Goal: Task Accomplishment & Management: Manage account settings

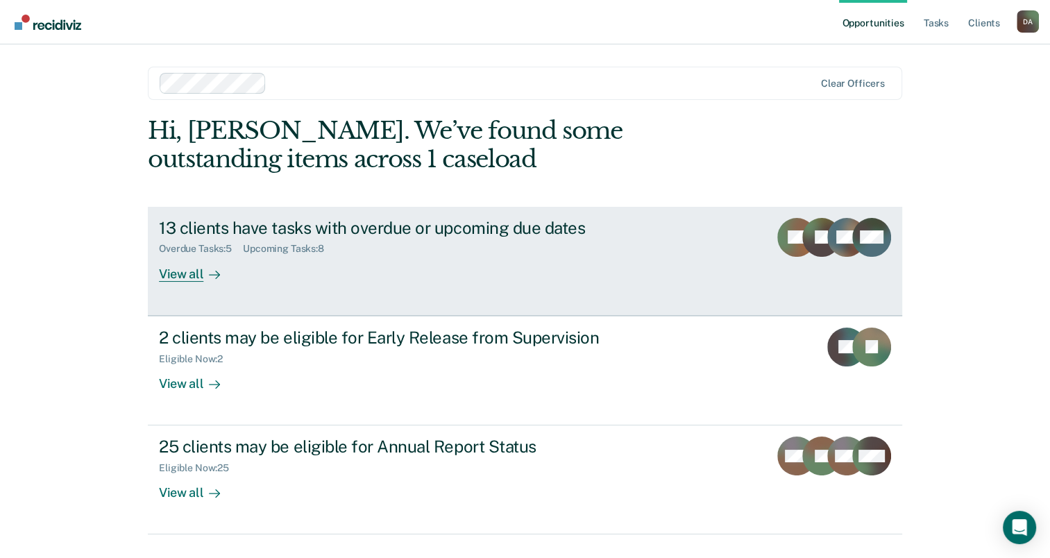
click at [162, 289] on link "13 clients have tasks with overdue or upcoming due dates Overdue Tasks : 5 Upco…" at bounding box center [525, 261] width 755 height 109
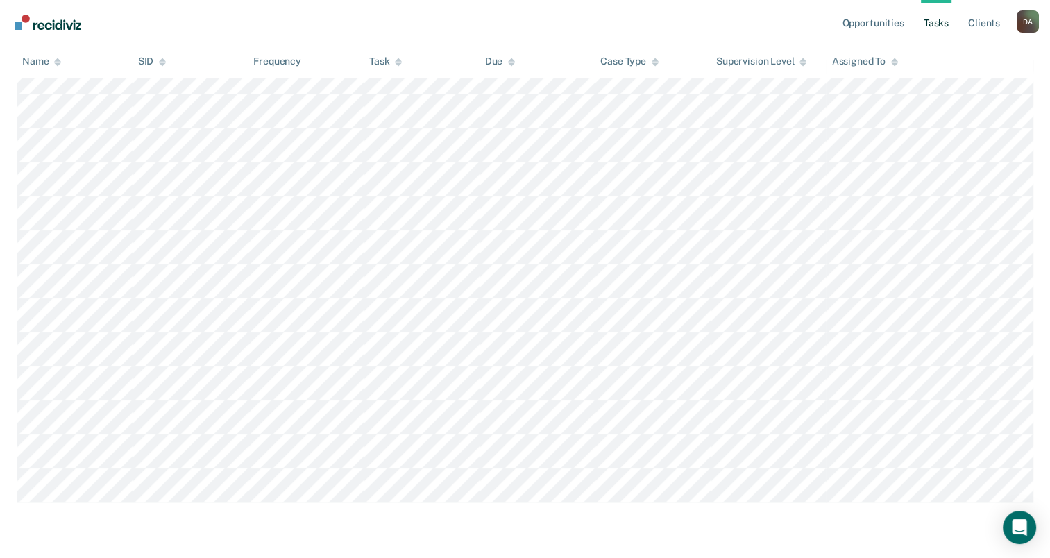
scroll to position [292, 0]
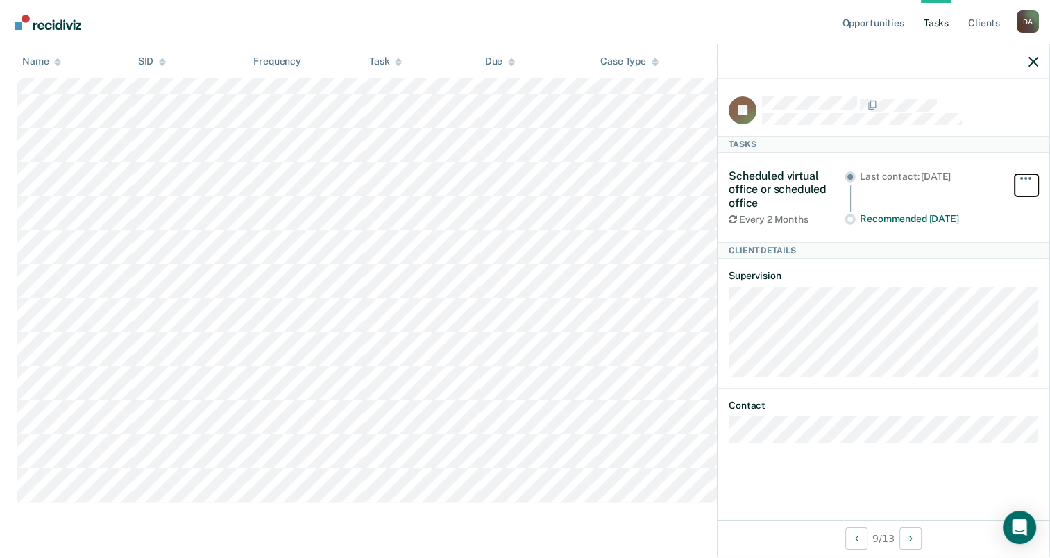
click at [1027, 185] on button "button" at bounding box center [1027, 185] width 24 height 22
drag, startPoint x: 1027, startPoint y: 167, endPoint x: 1025, endPoint y: 176, distance: 9.3
click at [1025, 176] on div "Hide from tasks list for... 7 days 30 days 90 days" at bounding box center [1027, 197] width 24 height 56
click at [1025, 177] on span "button" at bounding box center [1026, 178] width 3 height 3
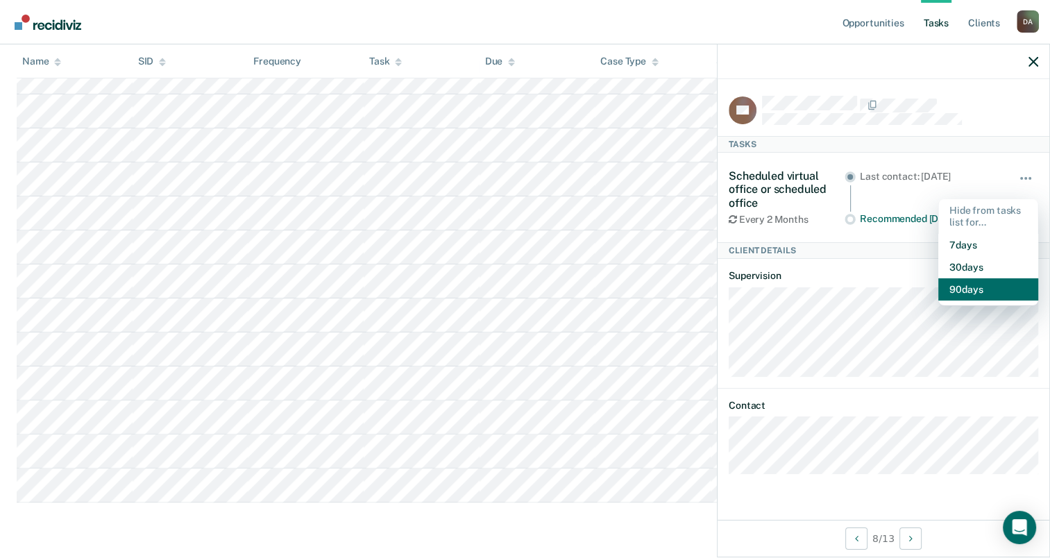
click at [1006, 289] on button "90 days" at bounding box center [988, 289] width 100 height 22
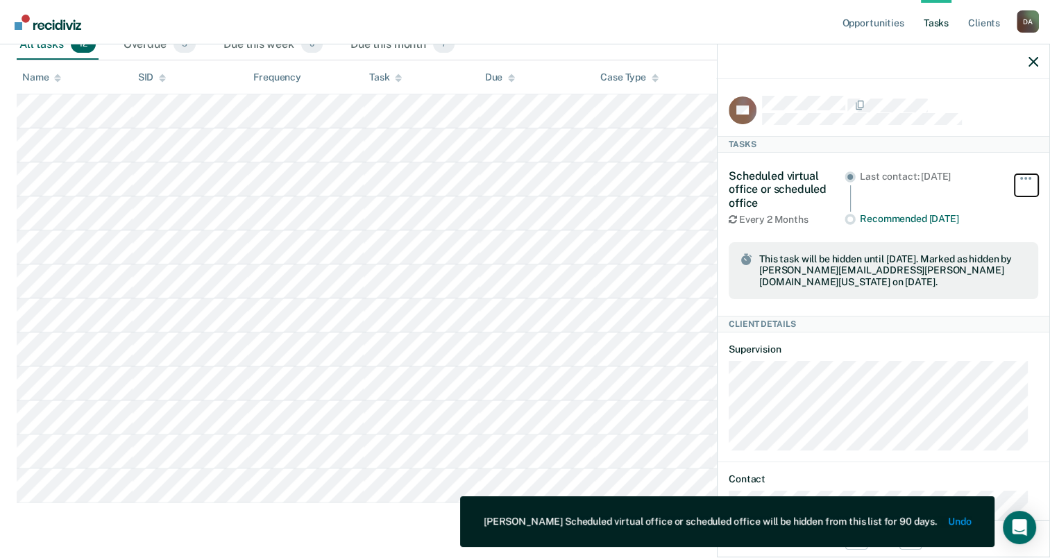
scroll to position [251, 0]
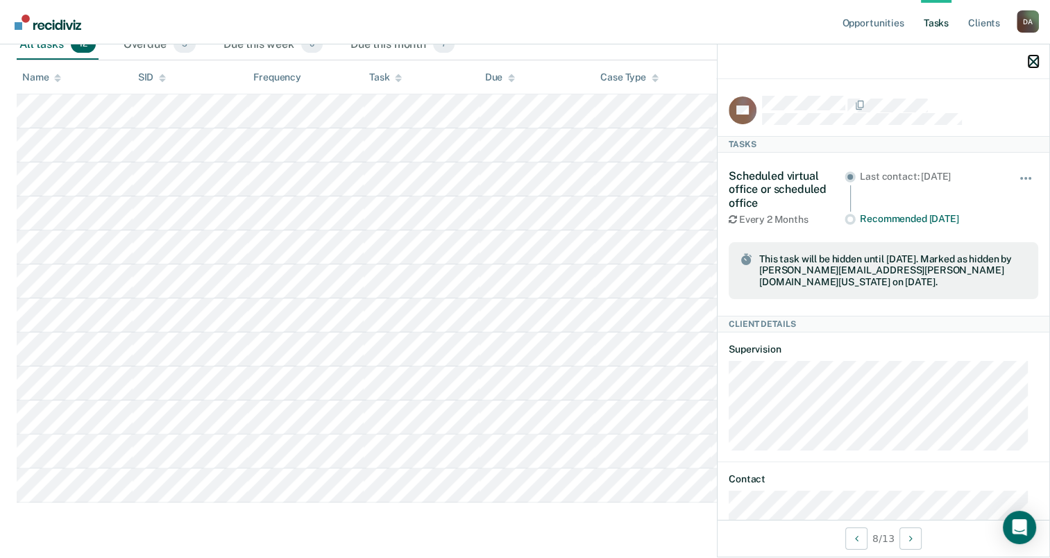
click at [1034, 56] on button "button" at bounding box center [1034, 62] width 10 height 12
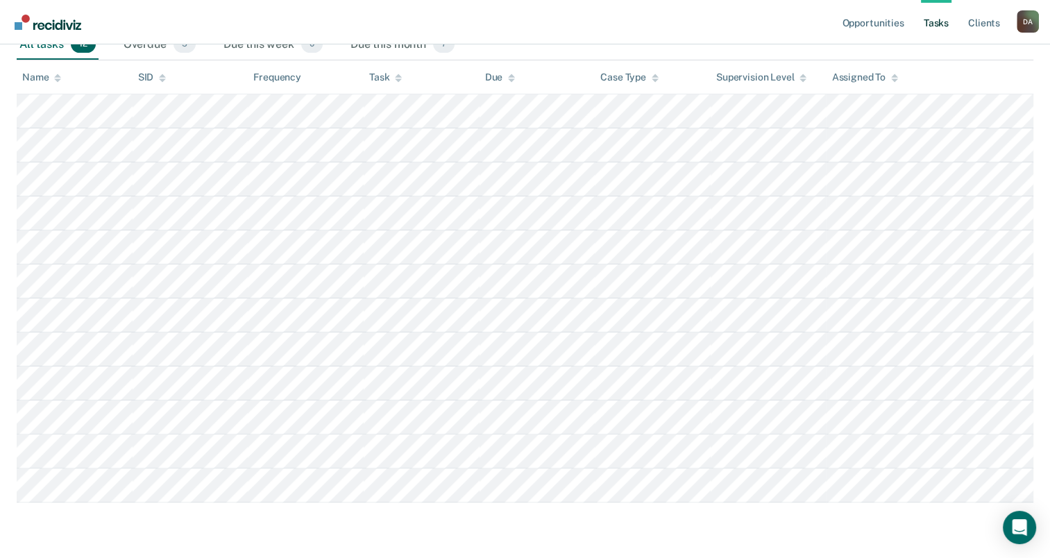
click at [938, 24] on link "Tasks" at bounding box center [936, 22] width 31 height 44
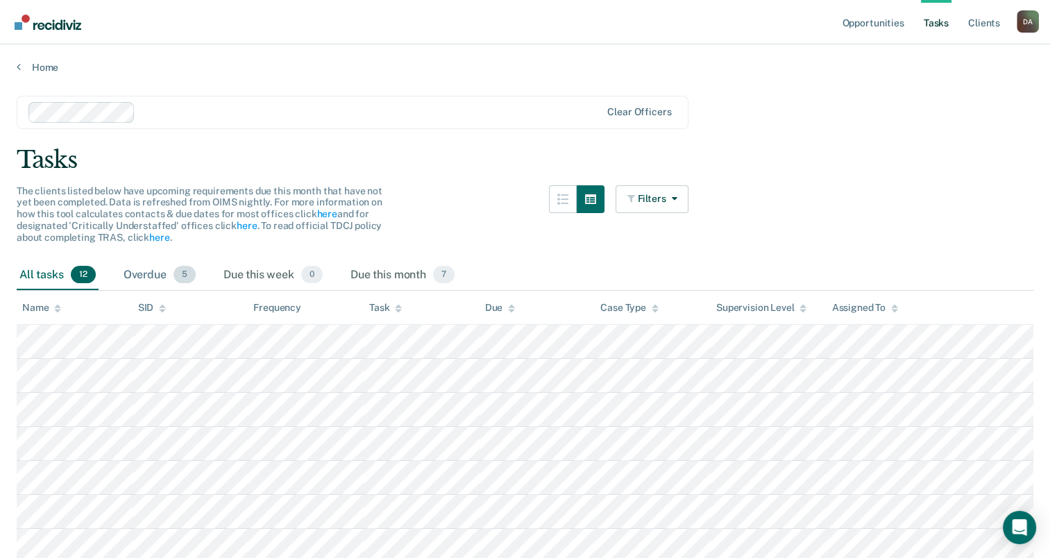
click at [133, 283] on div "Overdue 5" at bounding box center [160, 275] width 78 height 31
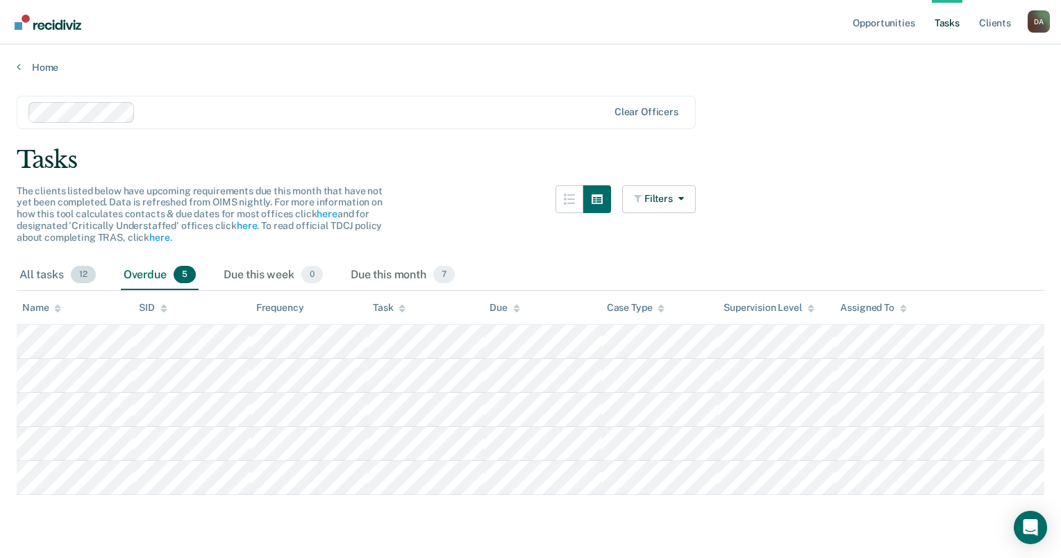
click at [65, 271] on div "All tasks 12" at bounding box center [58, 275] width 82 height 31
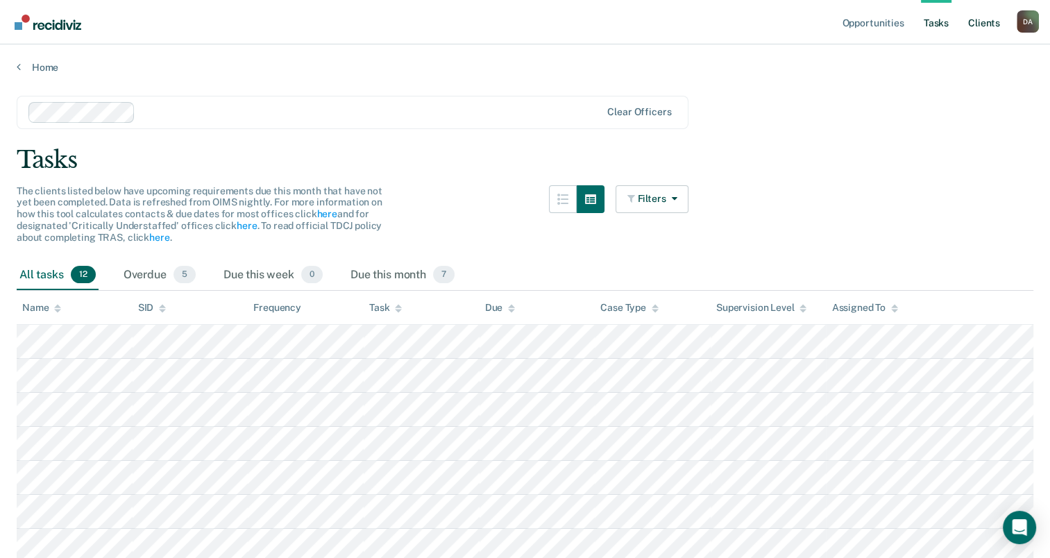
click at [988, 19] on link "Client s" at bounding box center [984, 22] width 37 height 44
